Goal: Information Seeking & Learning: Find specific fact

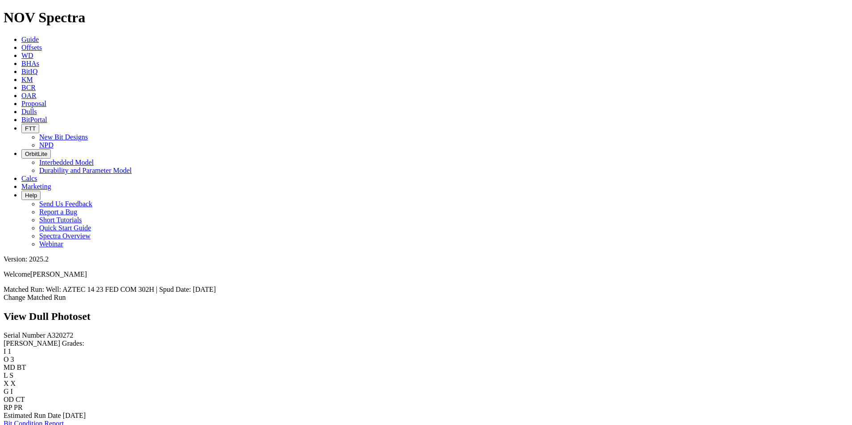
scroll to position [1780, 0]
click at [37, 108] on span "Dulls" at bounding box center [29, 112] width 16 height 8
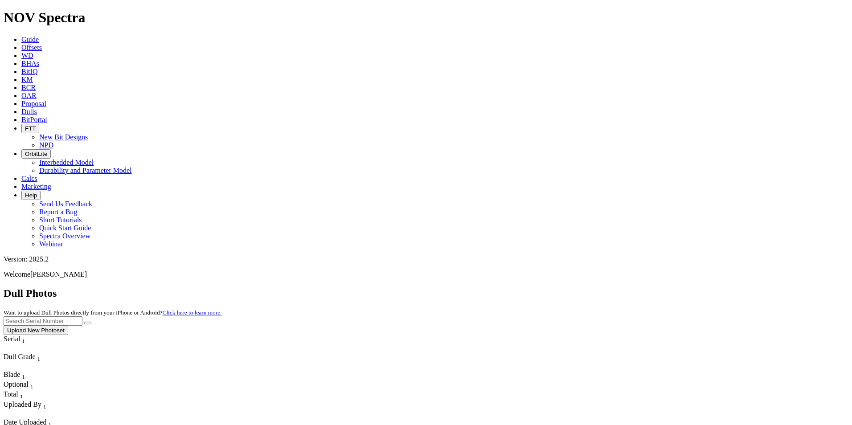
click at [82, 316] on input "text" at bounding box center [43, 320] width 79 height 9
click at [84, 322] on button "submit" at bounding box center [87, 323] width 7 height 3
drag, startPoint x: 675, startPoint y: 33, endPoint x: 597, endPoint y: 31, distance: 78.4
click at [598, 287] on div "Dull Photos Want to upload Dull Photos directly from your iPhone or Android? Cl…" at bounding box center [426, 311] width 845 height 48
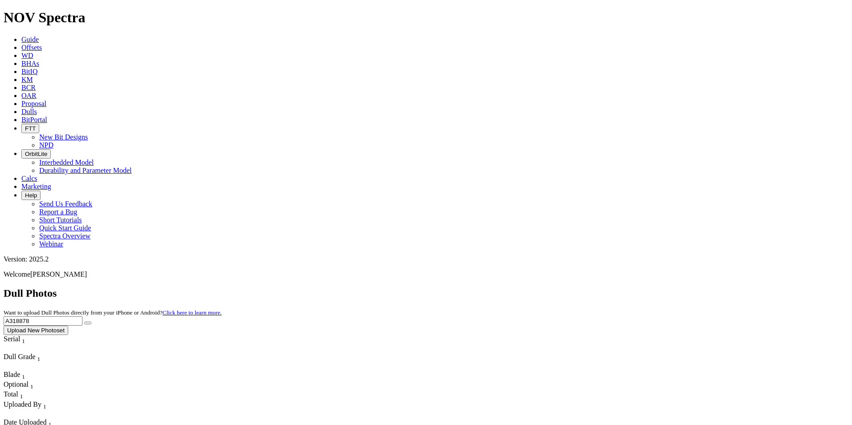
type input "A318878"
click at [91, 322] on button "submit" at bounding box center [87, 323] width 7 height 3
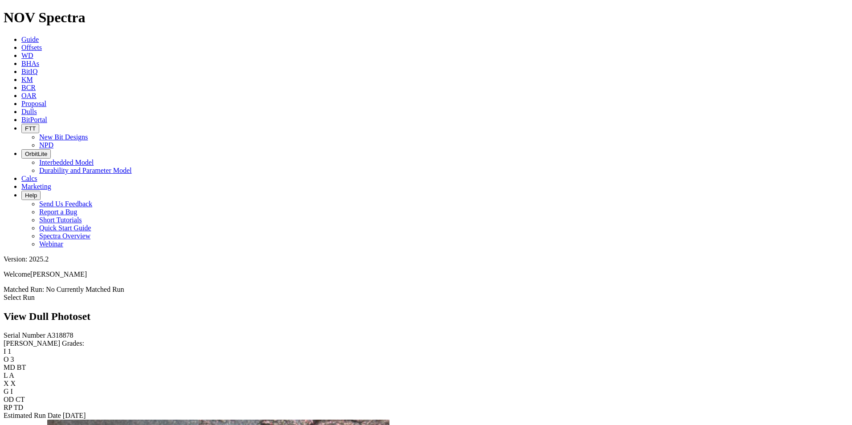
drag, startPoint x: 437, startPoint y: 172, endPoint x: 458, endPoint y: 35, distance: 139.2
click at [458, 311] on div "View Dull Photoset" at bounding box center [426, 317] width 845 height 12
click at [39, 36] on link "Guide" at bounding box center [29, 40] width 17 height 8
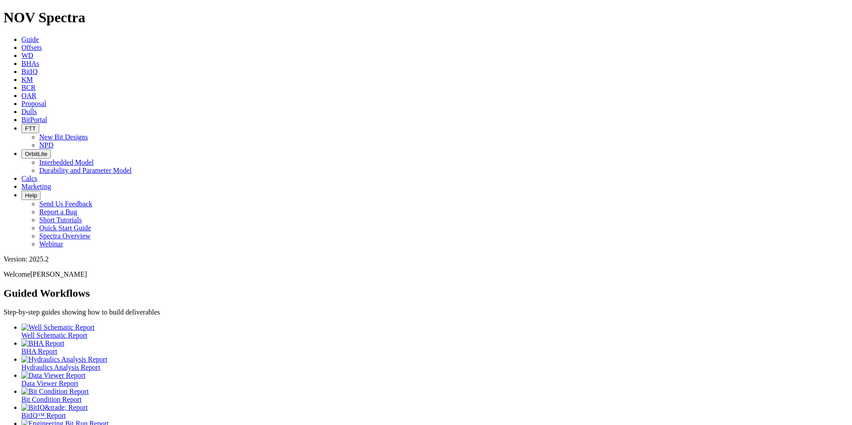
click at [42, 44] on span "Offsets" at bounding box center [31, 48] width 20 height 8
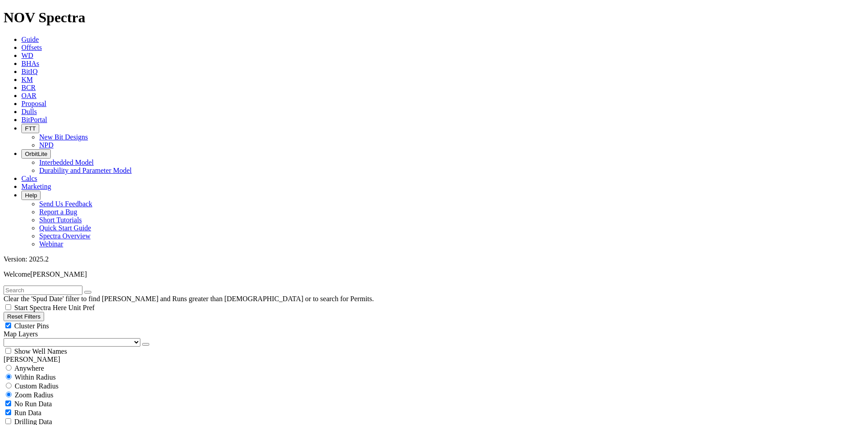
click at [37, 108] on span "Dulls" at bounding box center [29, 112] width 16 height 8
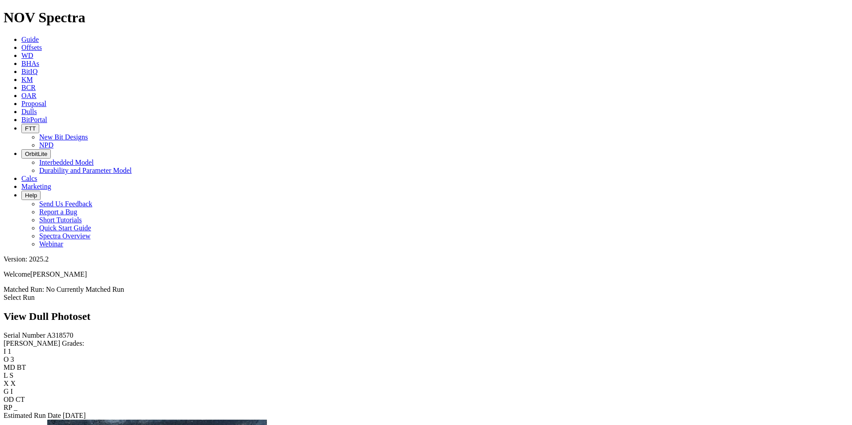
scroll to position [579, 0]
click at [21, 108] on icon at bounding box center [21, 112] width 0 height 8
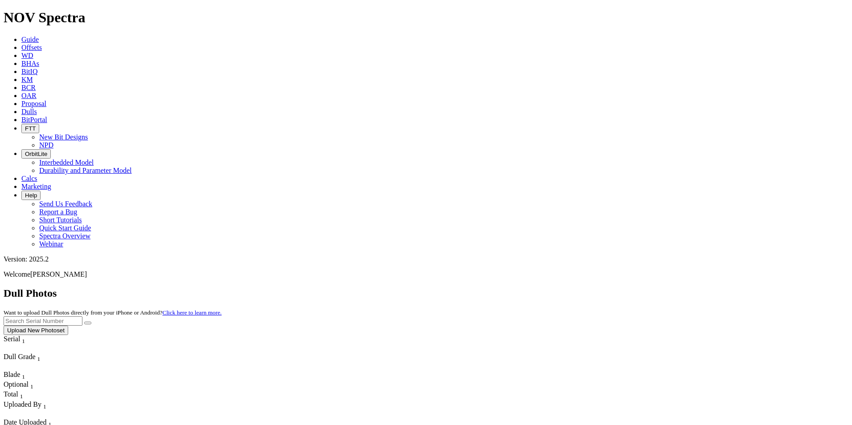
click at [82, 316] on input "text" at bounding box center [43, 320] width 79 height 9
type input "A320048"
click at [84, 322] on button "submit" at bounding box center [87, 323] width 7 height 3
drag, startPoint x: 678, startPoint y: 41, endPoint x: 568, endPoint y: 33, distance: 110.8
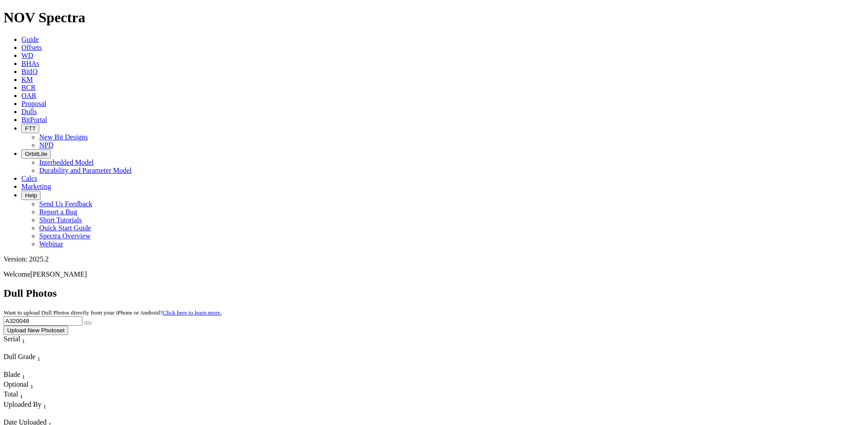
click at [568, 287] on div "Dull Photos Want to upload Dull Photos directly from your iPhone or Android? Cl…" at bounding box center [426, 311] width 845 height 48
type input "A320277"
click at [84, 322] on button "submit" at bounding box center [87, 323] width 7 height 3
drag, startPoint x: 673, startPoint y: 42, endPoint x: 585, endPoint y: 38, distance: 88.3
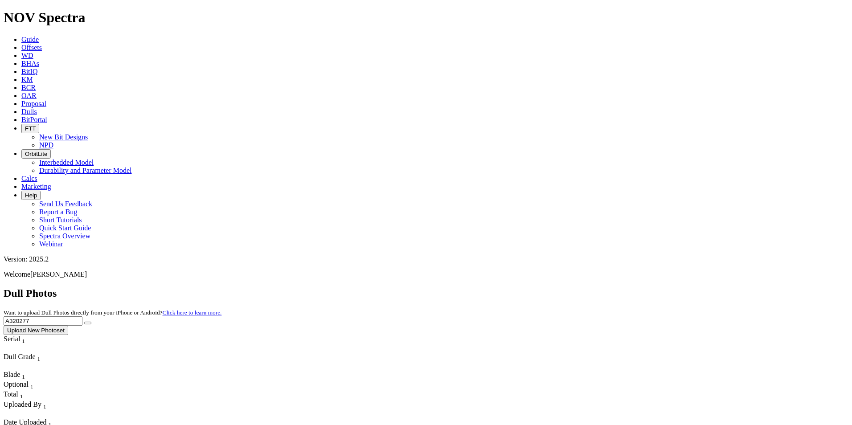
click at [589, 287] on div "Dull Photos Want to upload Dull Photos directly from your iPhone or Android? Cl…" at bounding box center [426, 311] width 845 height 48
type input "A317943"
click at [84, 322] on button "submit" at bounding box center [87, 323] width 7 height 3
click at [91, 322] on button "submit" at bounding box center [87, 323] width 7 height 3
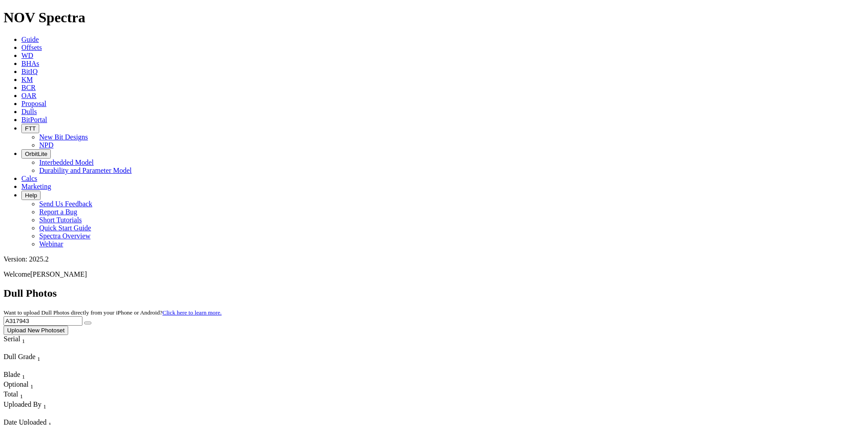
drag, startPoint x: 666, startPoint y: 38, endPoint x: 599, endPoint y: 41, distance: 66.9
click at [599, 287] on div "Dull Photos Want to upload Dull Photos directly from your iPhone or Android? Cl…" at bounding box center [426, 311] width 845 height 48
type input "A320267"
click at [84, 322] on button "submit" at bounding box center [87, 323] width 7 height 3
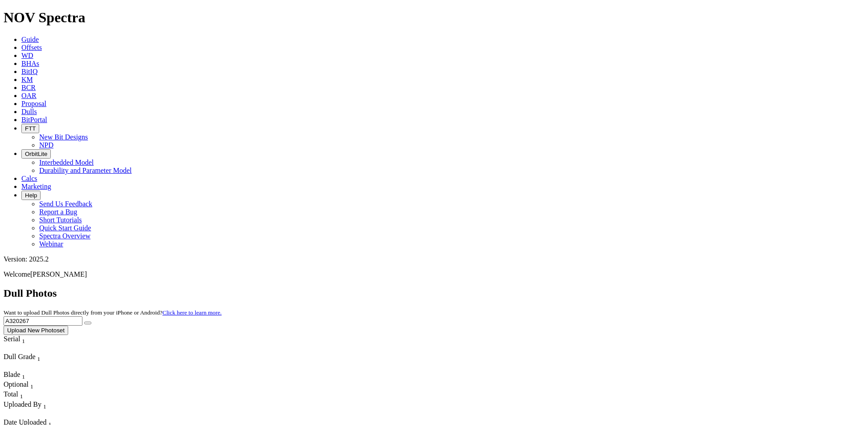
drag, startPoint x: 666, startPoint y: 43, endPoint x: 604, endPoint y: 42, distance: 61.9
click at [604, 287] on div "Dull Photos Want to upload Dull Photos directly from your iPhone or Android? Cl…" at bounding box center [426, 311] width 845 height 48
drag, startPoint x: 676, startPoint y: 41, endPoint x: 676, endPoint y: 32, distance: 8.9
click at [82, 316] on input "text" at bounding box center [43, 320] width 79 height 9
type input "A316722"
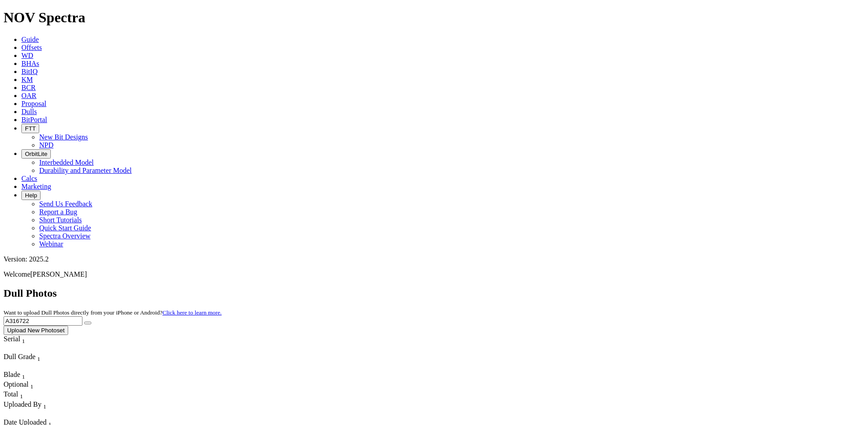
click at [84, 322] on button "submit" at bounding box center [87, 323] width 7 height 3
drag, startPoint x: 646, startPoint y: 37, endPoint x: 572, endPoint y: 38, distance: 73.5
click at [571, 287] on div "Dull Photos Want to upload Dull Photos directly from your iPhone or Android? Cl…" at bounding box center [426, 311] width 845 height 48
click at [84, 322] on button "submit" at bounding box center [87, 323] width 7 height 3
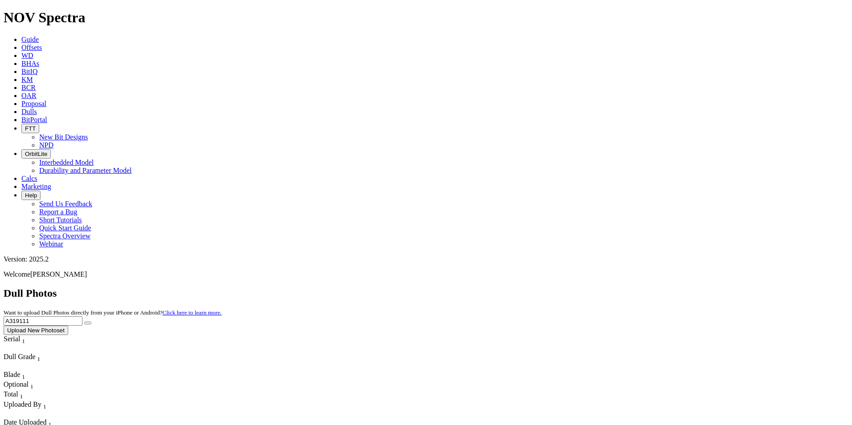
drag, startPoint x: 684, startPoint y: 33, endPoint x: 566, endPoint y: 40, distance: 118.2
click at [566, 287] on div "Dull Photos Want to upload Dull Photos directly from your iPhone or Android? Cl…" at bounding box center [426, 311] width 845 height 48
click at [91, 322] on button "submit" at bounding box center [87, 323] width 7 height 3
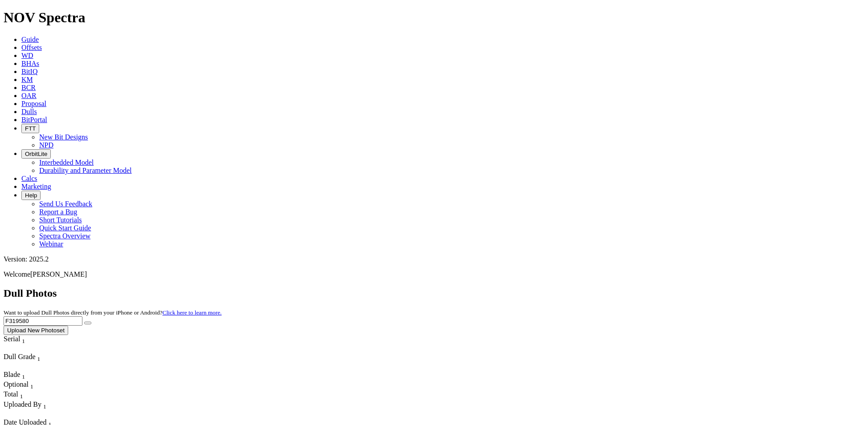
drag, startPoint x: 629, startPoint y: 27, endPoint x: 574, endPoint y: 27, distance: 54.8
click at [574, 287] on div "Dull Photos Want to upload Dull Photos directly from your iPhone or Android? Cl…" at bounding box center [426, 311] width 845 height 48
type input "A320076"
click at [84, 322] on button "submit" at bounding box center [87, 323] width 7 height 3
click at [88, 323] on icon "submit" at bounding box center [88, 323] width 0 height 0
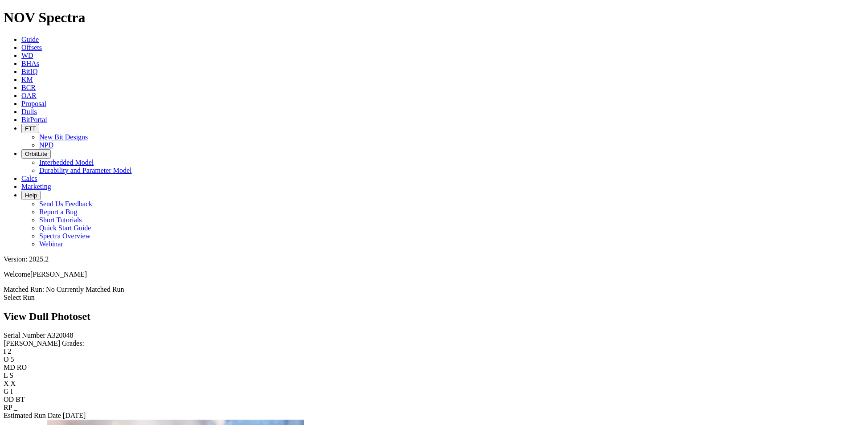
scroll to position [1780, 0]
click at [37, 108] on link "Dulls" at bounding box center [29, 112] width 16 height 8
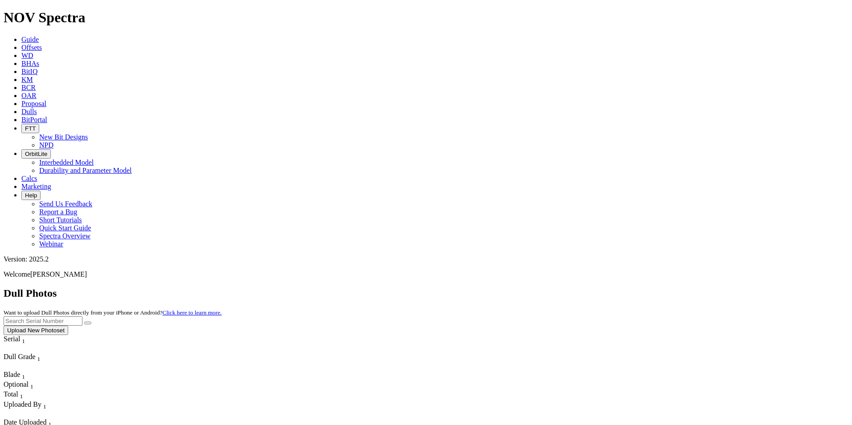
click at [82, 316] on input "text" at bounding box center [43, 320] width 79 height 9
type input "A319431"
click at [84, 322] on button "submit" at bounding box center [87, 323] width 7 height 3
drag, startPoint x: 686, startPoint y: 38, endPoint x: 599, endPoint y: 31, distance: 87.2
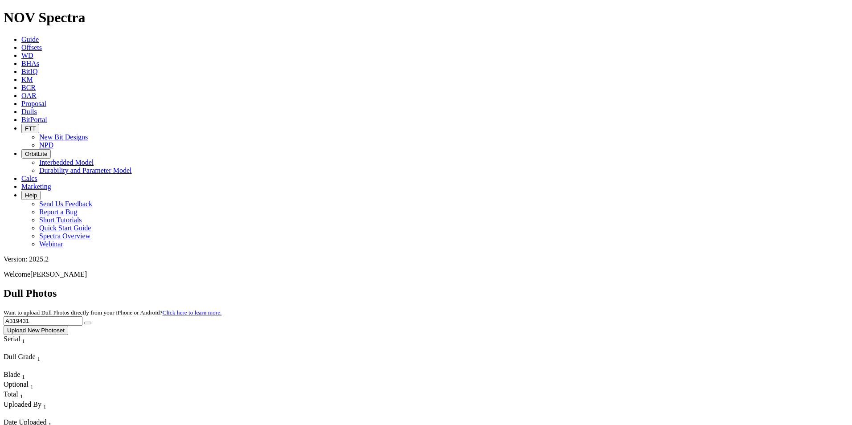
click at [599, 287] on div "Dull Photos Want to upload Dull Photos directly from your iPhone or Android? Cl…" at bounding box center [426, 311] width 845 height 48
type input "A320154"
click at [84, 322] on button "submit" at bounding box center [87, 323] width 7 height 3
drag, startPoint x: 672, startPoint y: 44, endPoint x: 564, endPoint y: 20, distance: 110.4
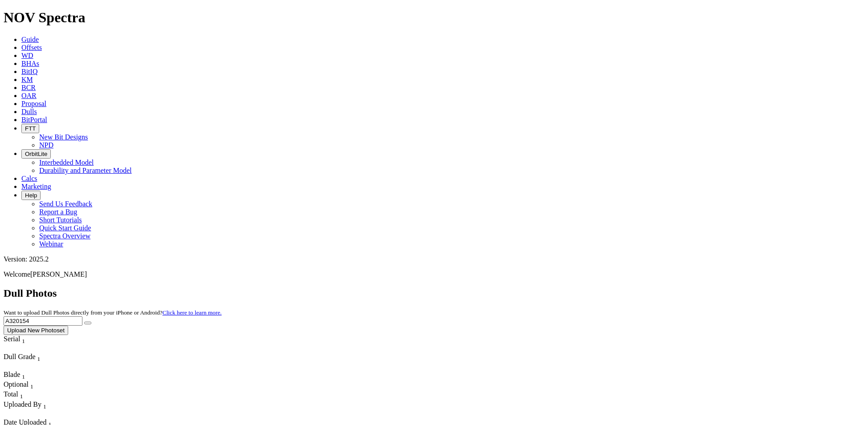
type input "A321412"
click at [84, 322] on button "submit" at bounding box center [87, 323] width 7 height 3
drag, startPoint x: 671, startPoint y: 41, endPoint x: 584, endPoint y: 36, distance: 87.0
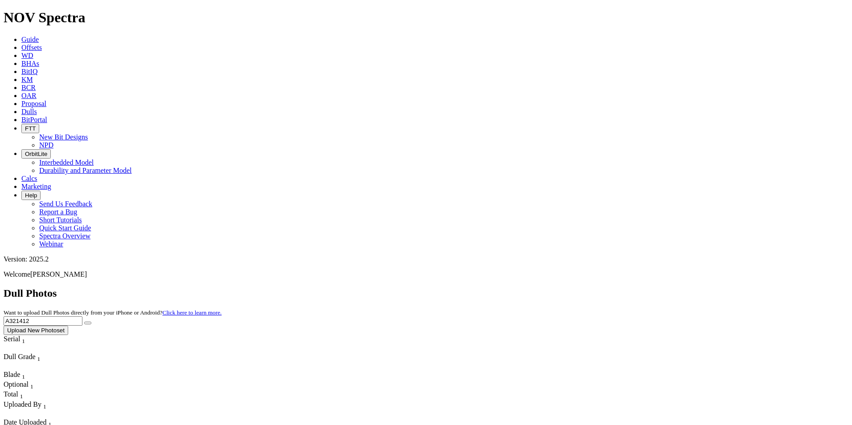
click at [584, 287] on div "Dull Photos Want to upload Dull Photos directly from your iPhone or Android? Cl…" at bounding box center [426, 311] width 845 height 48
click at [84, 322] on button "submit" at bounding box center [87, 323] width 7 height 3
drag, startPoint x: 670, startPoint y: 42, endPoint x: 589, endPoint y: 52, distance: 81.2
click at [589, 287] on div "Dull Photos Want to upload Dull Photos directly from your iPhone or Android? Cl…" at bounding box center [426, 311] width 845 height 48
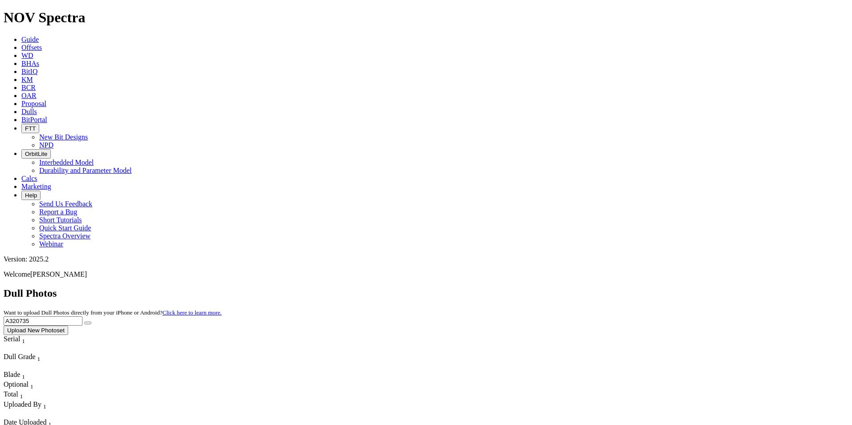
click at [84, 322] on button "submit" at bounding box center [87, 323] width 7 height 3
click at [70, 418] on div "Date Uploaded 1" at bounding box center [37, 423] width 67 height 10
drag, startPoint x: 680, startPoint y: 41, endPoint x: 572, endPoint y: 36, distance: 107.9
click at [572, 287] on div "Dull Photos Want to upload Dull Photos directly from your iPhone or Android? Cl…" at bounding box center [426, 311] width 845 height 48
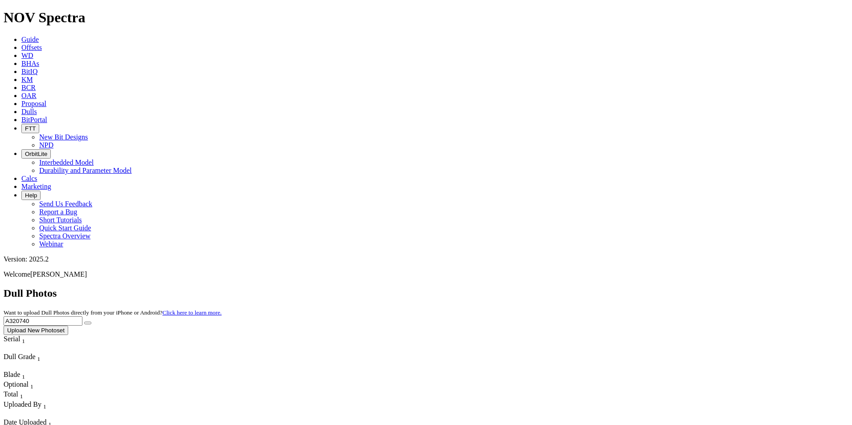
type input "A320740"
click at [84, 322] on button "submit" at bounding box center [87, 323] width 7 height 3
drag, startPoint x: 658, startPoint y: 39, endPoint x: 615, endPoint y: 44, distance: 43.4
click at [615, 287] on div "Dull Photos Want to upload Dull Photos directly from your iPhone or Android? Cl…" at bounding box center [426, 311] width 845 height 48
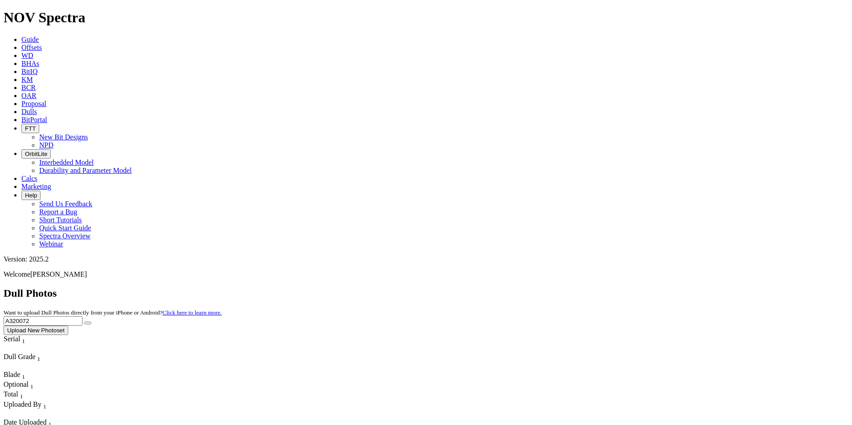
type input "A320072"
click at [84, 322] on button "submit" at bounding box center [87, 323] width 7 height 3
click at [91, 322] on button "submit" at bounding box center [87, 323] width 7 height 3
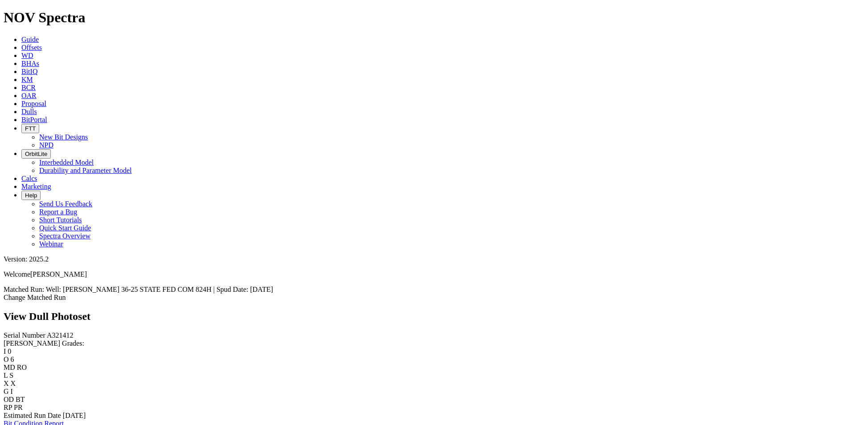
scroll to position [1780, 0]
